Goal: Information Seeking & Learning: Learn about a topic

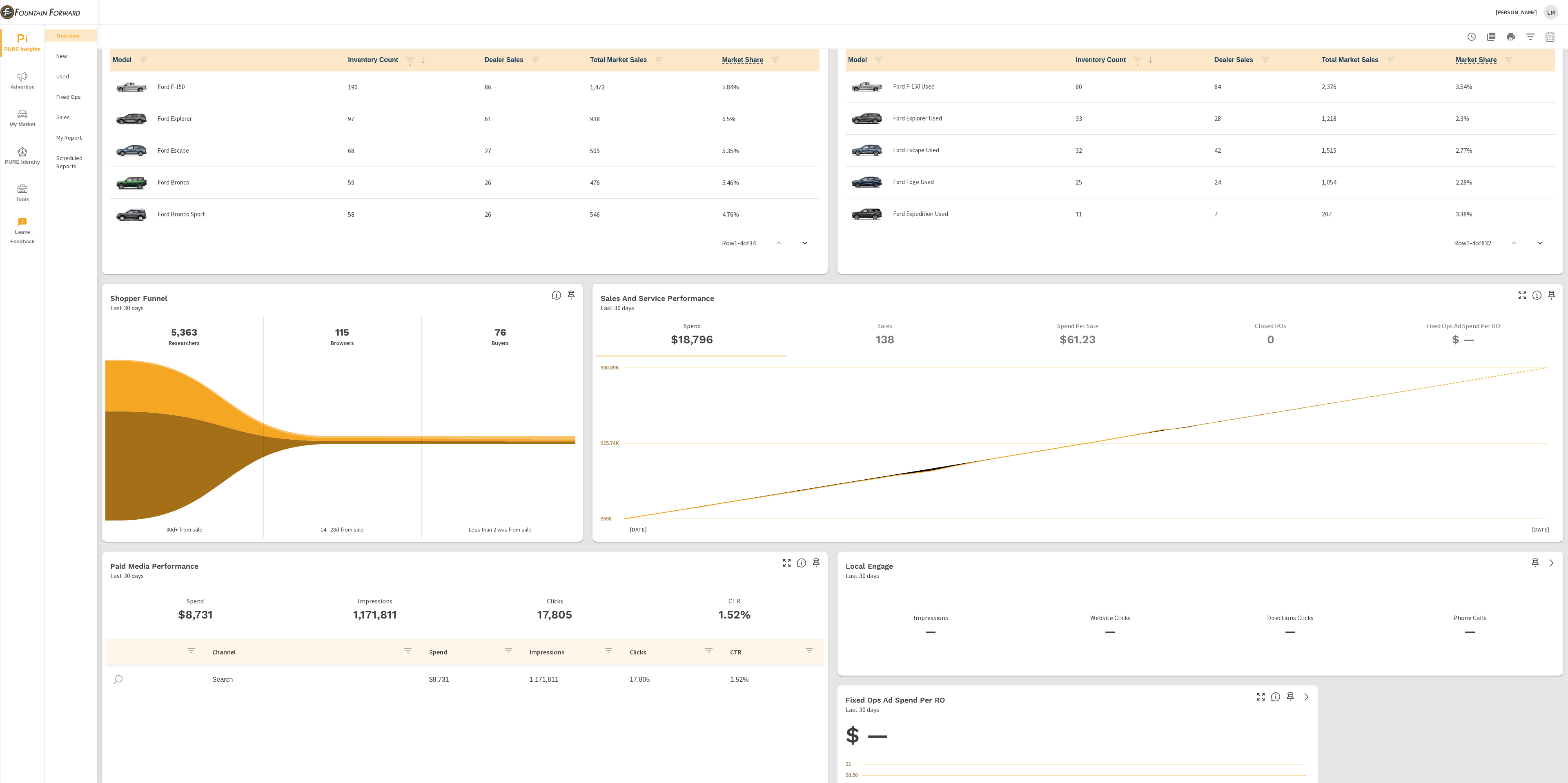
click at [20, 35] on icon "nav menu" at bounding box center [20, 38] width 7 height 8
